Goal: Transaction & Acquisition: Subscribe to service/newsletter

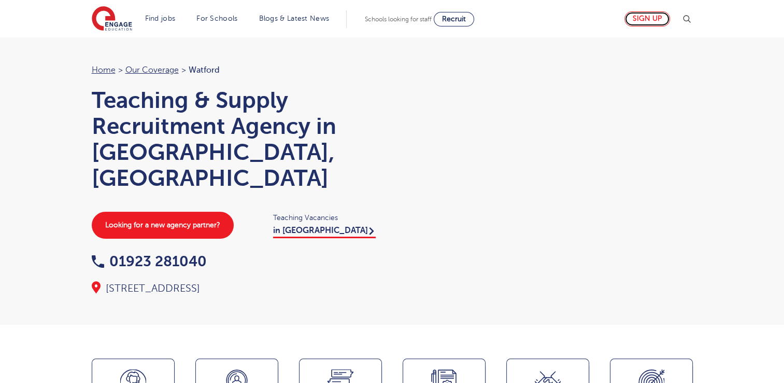
click at [655, 20] on link "Sign up" at bounding box center [648, 18] width 46 height 15
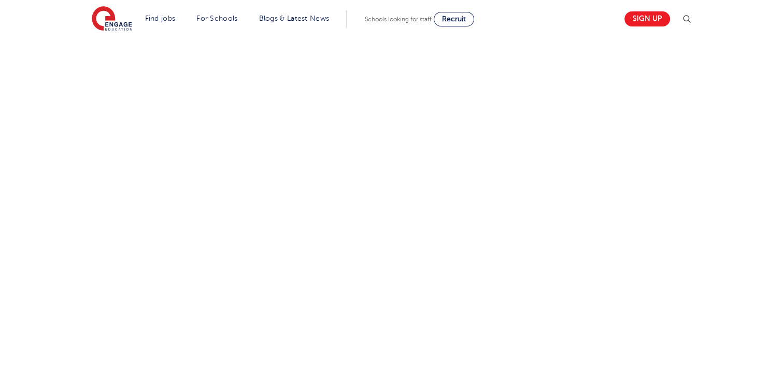
scroll to position [382, 0]
